Goal: Information Seeking & Learning: Learn about a topic

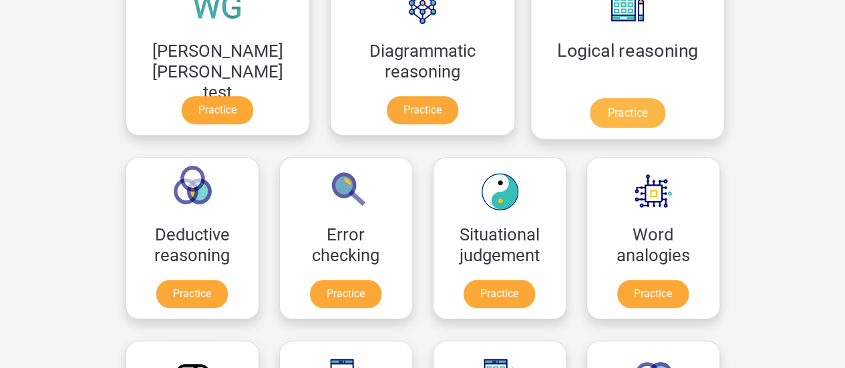
scroll to position [304, 0]
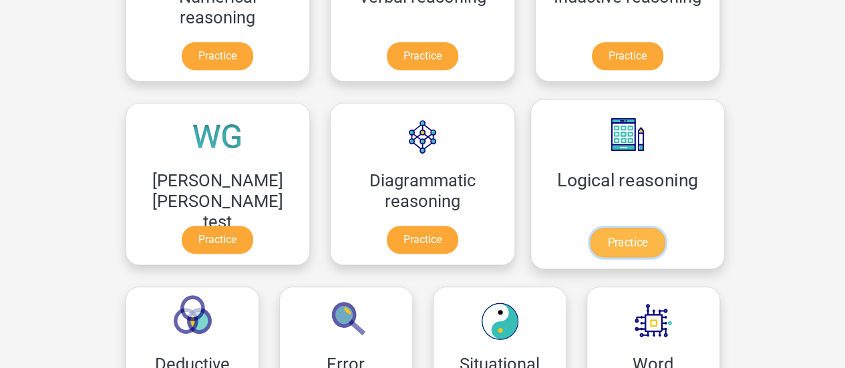
click at [590, 237] on link "Practice" at bounding box center [627, 242] width 75 height 29
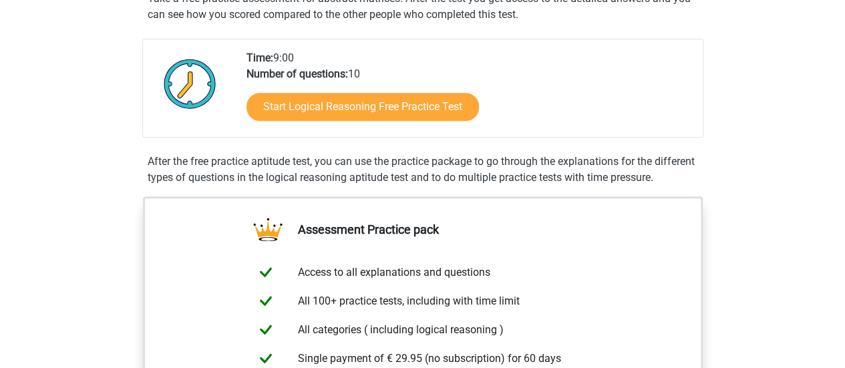
scroll to position [271, 0]
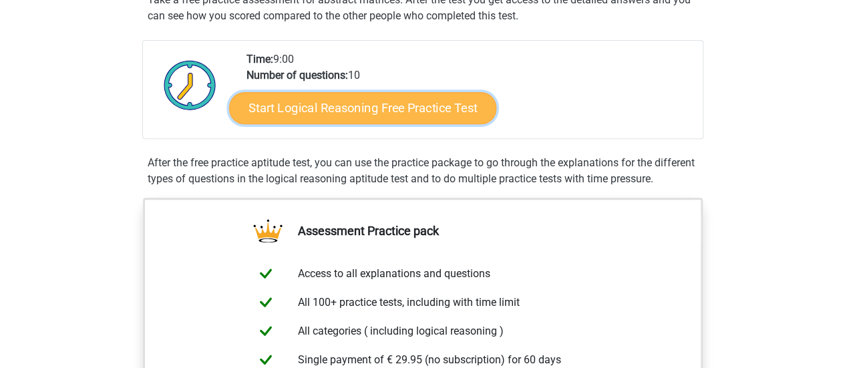
click at [336, 95] on link "Start Logical Reasoning Free Practice Test" at bounding box center [362, 107] width 267 height 32
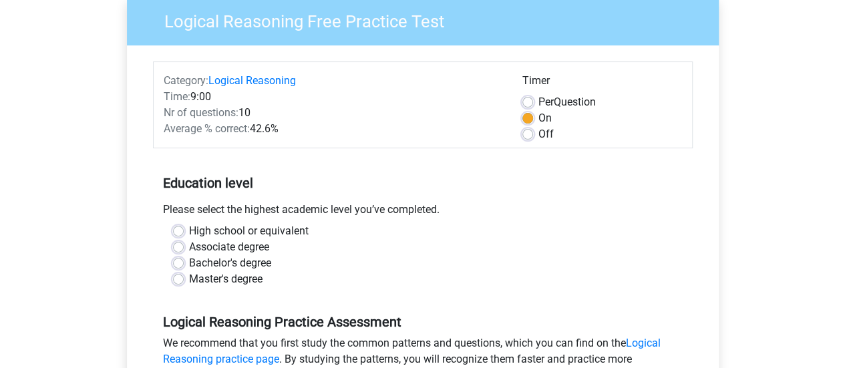
scroll to position [115, 0]
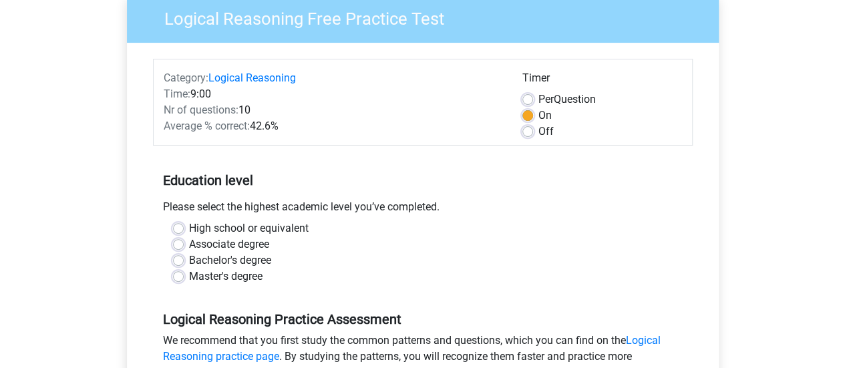
click at [246, 261] on label "Bachelor's degree" at bounding box center [230, 260] width 82 height 16
click at [184, 261] on input "Bachelor's degree" at bounding box center [178, 258] width 11 height 13
radio input "true"
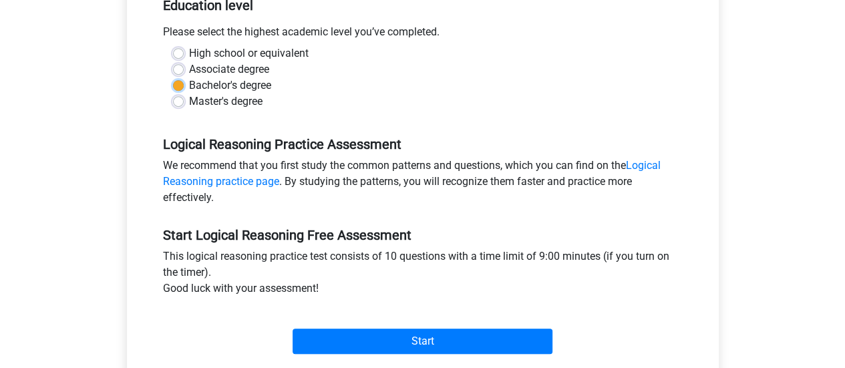
scroll to position [403, 0]
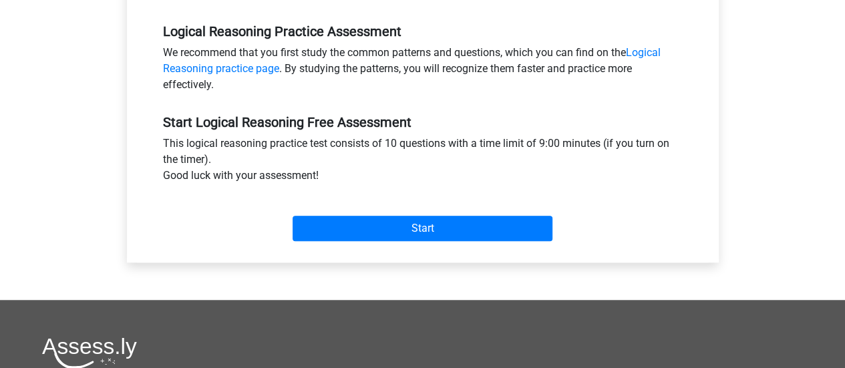
click at [345, 242] on div "Start" at bounding box center [423, 217] width 540 height 57
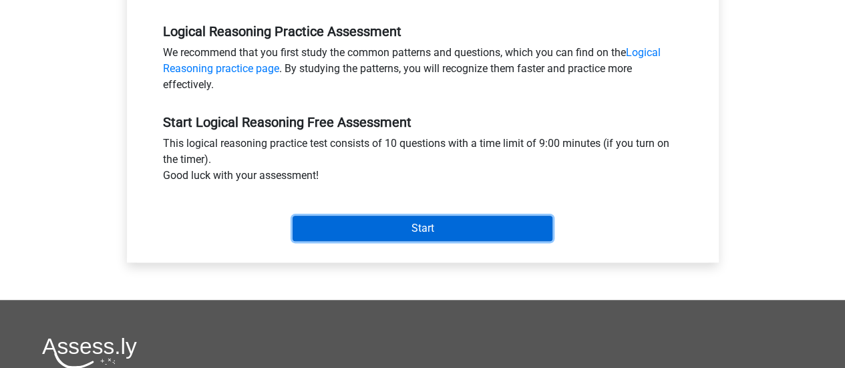
click at [356, 236] on input "Start" at bounding box center [422, 228] width 260 height 25
